Goal: Transaction & Acquisition: Download file/media

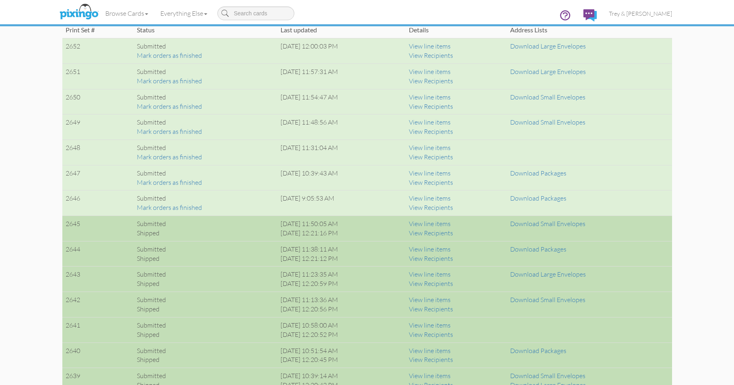
scroll to position [567, 0]
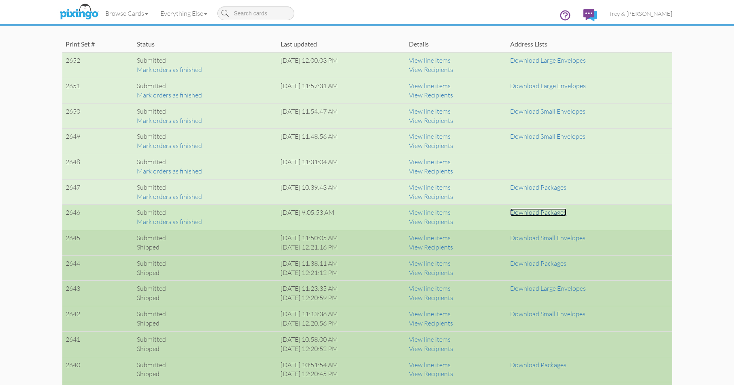
click at [537, 213] on link "Download Packages" at bounding box center [538, 212] width 56 height 8
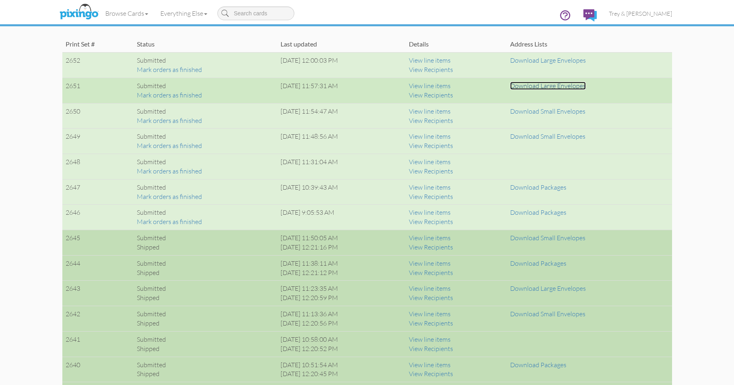
click at [544, 87] on link "Download Large Envelopes" at bounding box center [548, 86] width 76 height 8
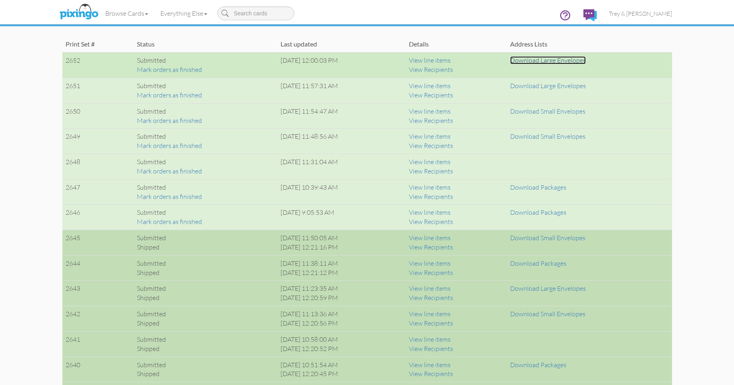
click at [572, 61] on link "Download Large Envelopes" at bounding box center [548, 60] width 76 height 8
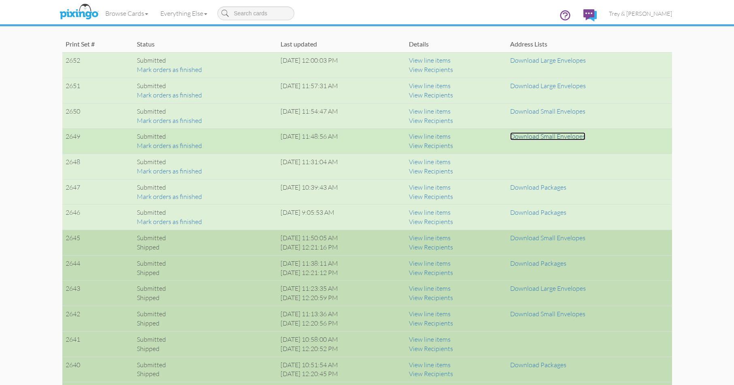
click at [539, 137] on link "Download Small Envelopes" at bounding box center [547, 136] width 75 height 8
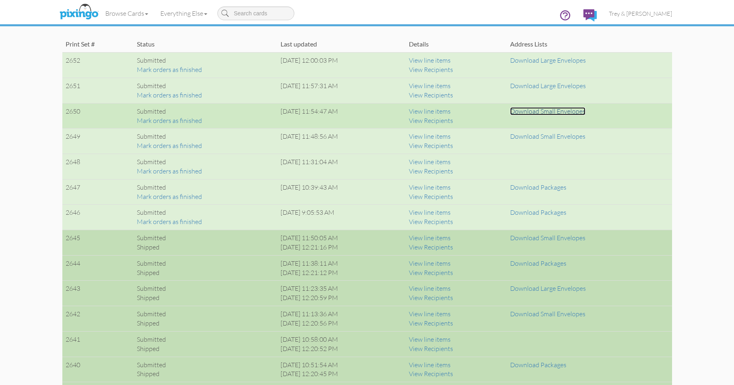
click at [544, 112] on link "Download Small Envelopes" at bounding box center [547, 111] width 75 height 8
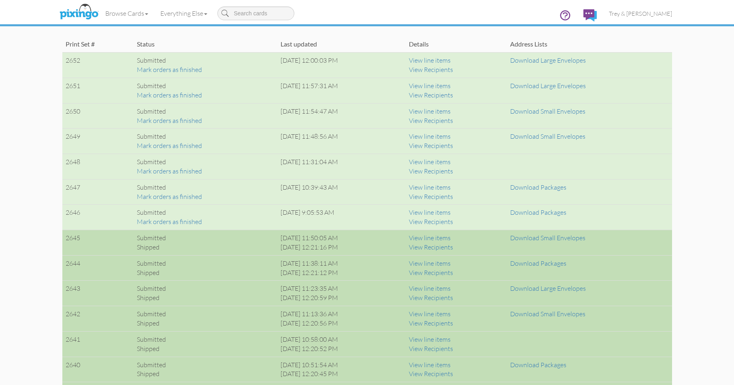
click at [427, 11] on div "Browse Cards Business Accounting Automotive Chiropractor Customer Dental Financ…" at bounding box center [367, 16] width 610 height 32
